Goal: Book appointment/travel/reservation

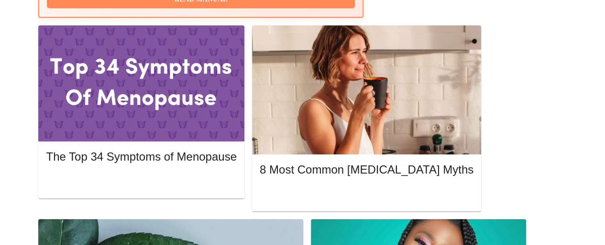
scroll to position [455, 0]
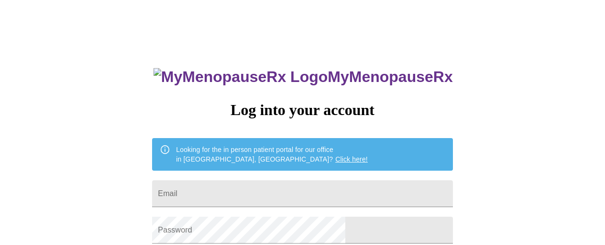
scroll to position [89, 0]
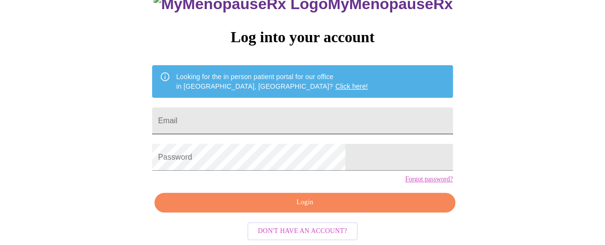
click at [322, 107] on input "Email" at bounding box center [302, 120] width 301 height 27
type input "[EMAIL_ADDRESS][DOMAIN_NAME]"
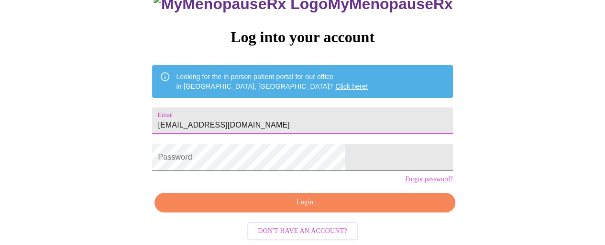
click at [292, 160] on form "Password" at bounding box center [302, 157] width 301 height 36
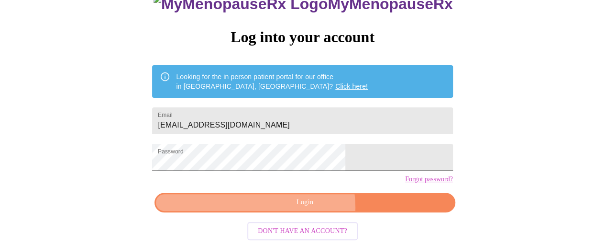
click at [309, 207] on span "Login" at bounding box center [305, 202] width 279 height 12
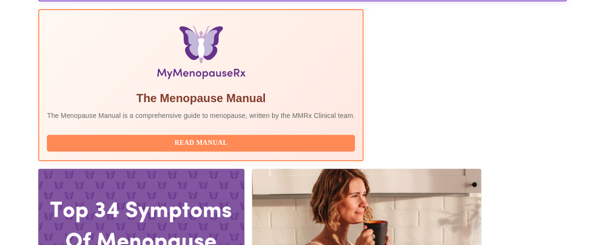
scroll to position [263, 0]
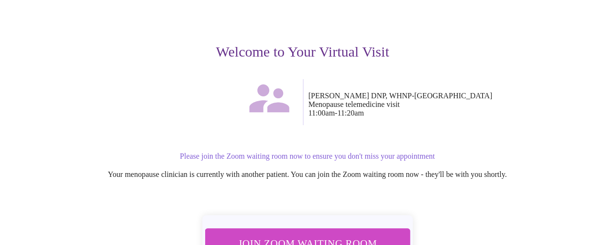
scroll to position [144, 0]
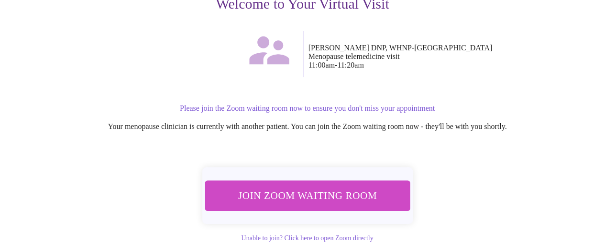
click at [325, 186] on span "Join Zoom Waiting Room" at bounding box center [307, 195] width 180 height 18
